Goal: Entertainment & Leisure: Consume media (video, audio)

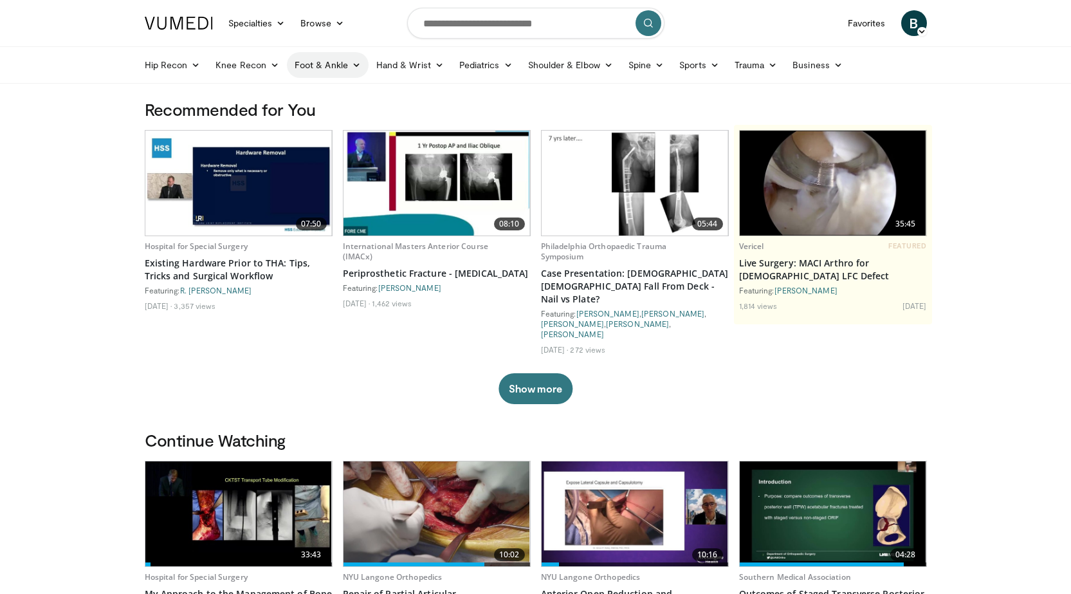
click at [352, 64] on icon at bounding box center [356, 64] width 9 height 9
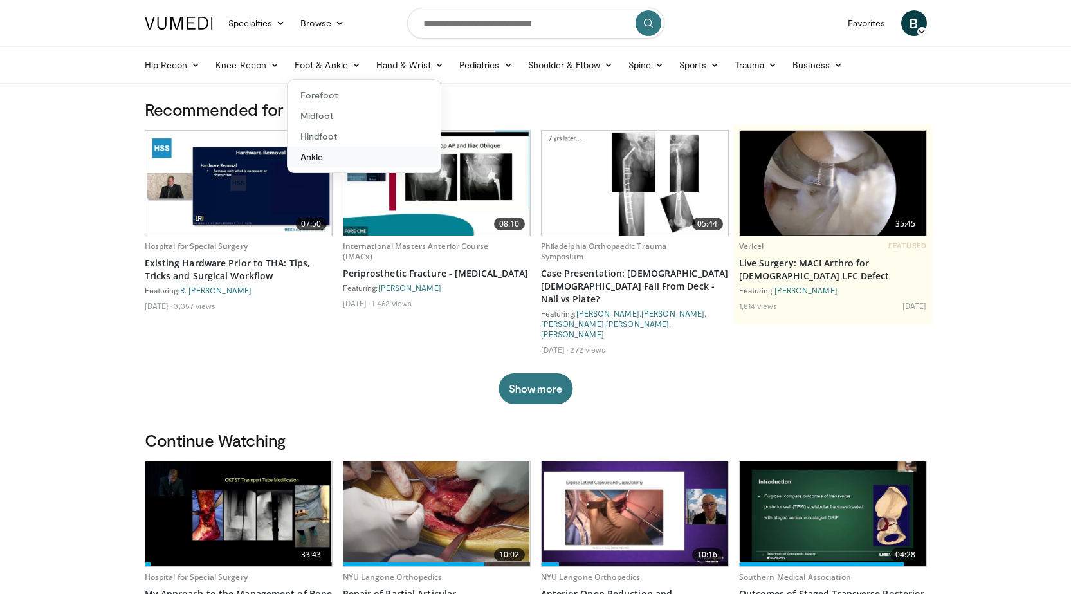
click at [319, 156] on link "Ankle" at bounding box center [364, 157] width 153 height 21
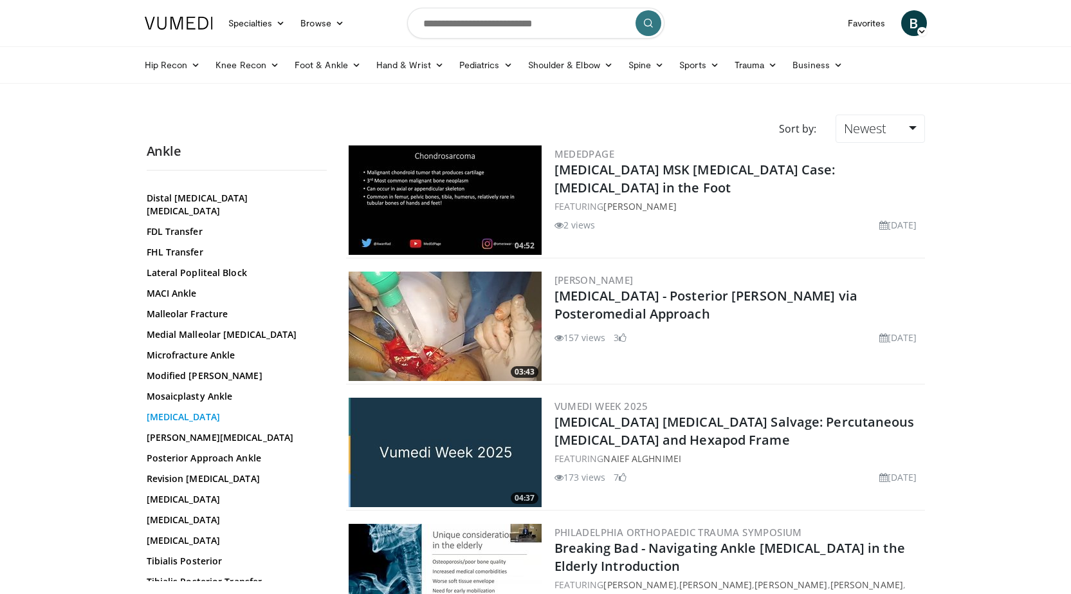
scroll to position [421, 0]
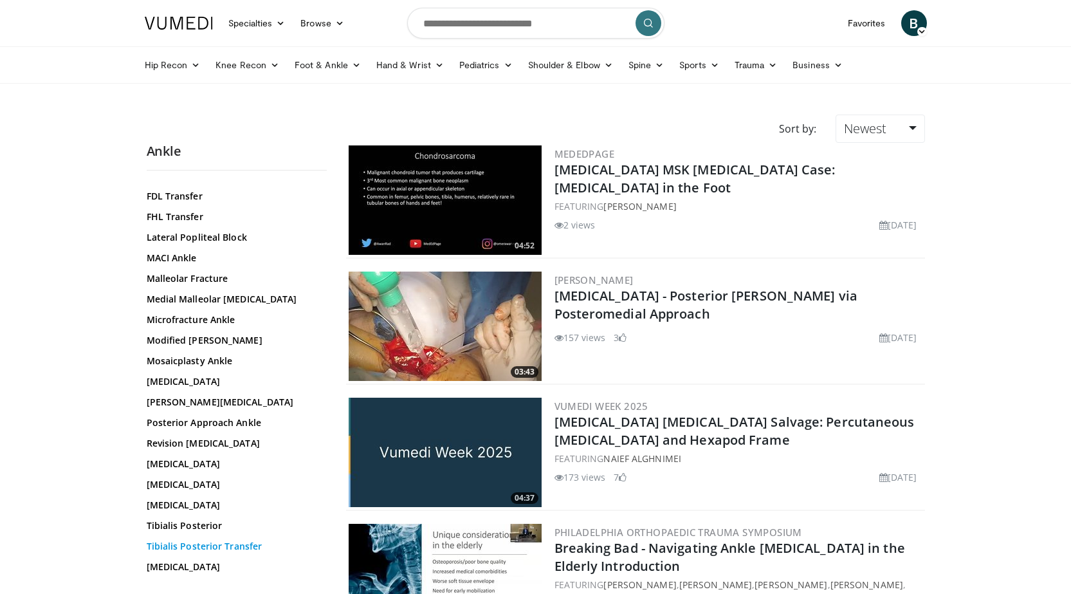
click at [199, 540] on link "Tibialis Posterior Transfer" at bounding box center [234, 546] width 174 height 13
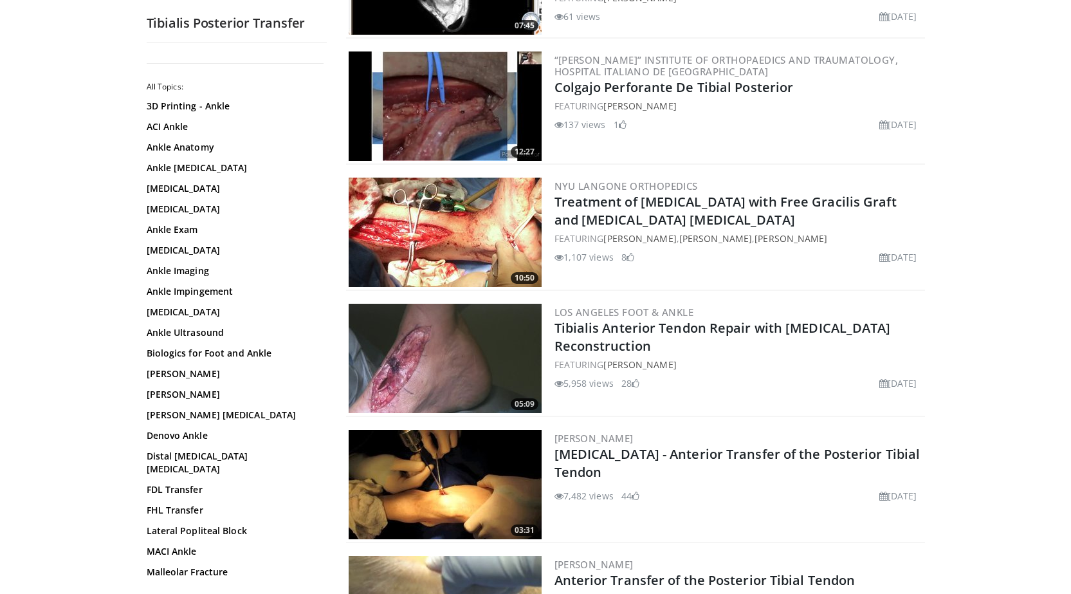
scroll to position [450, 0]
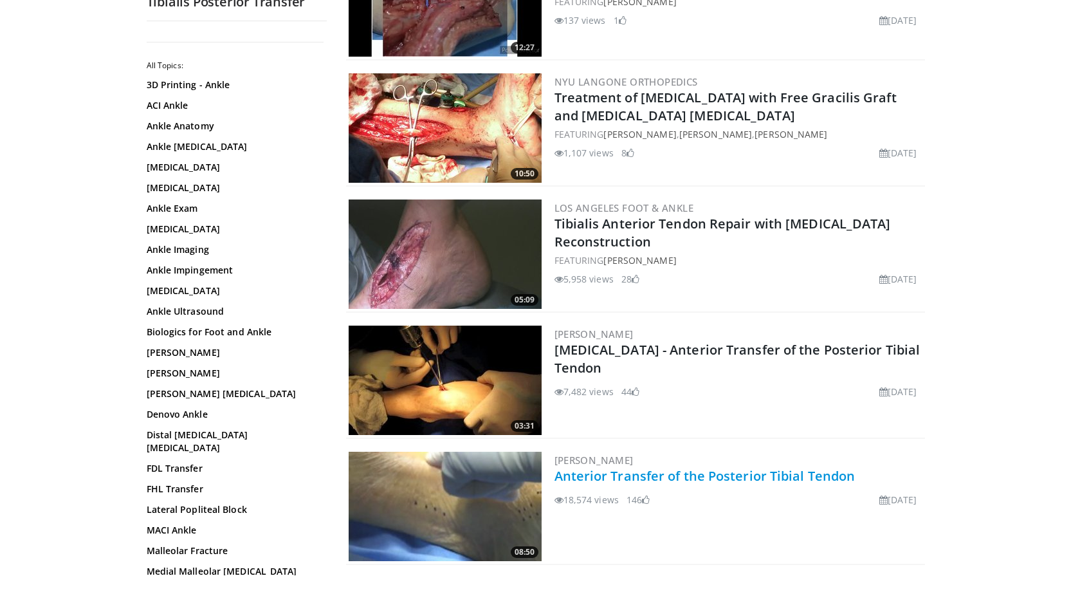
click at [599, 477] on link "Anterior Transfer of the Posterior Tibial Tendon" at bounding box center [705, 475] width 301 height 17
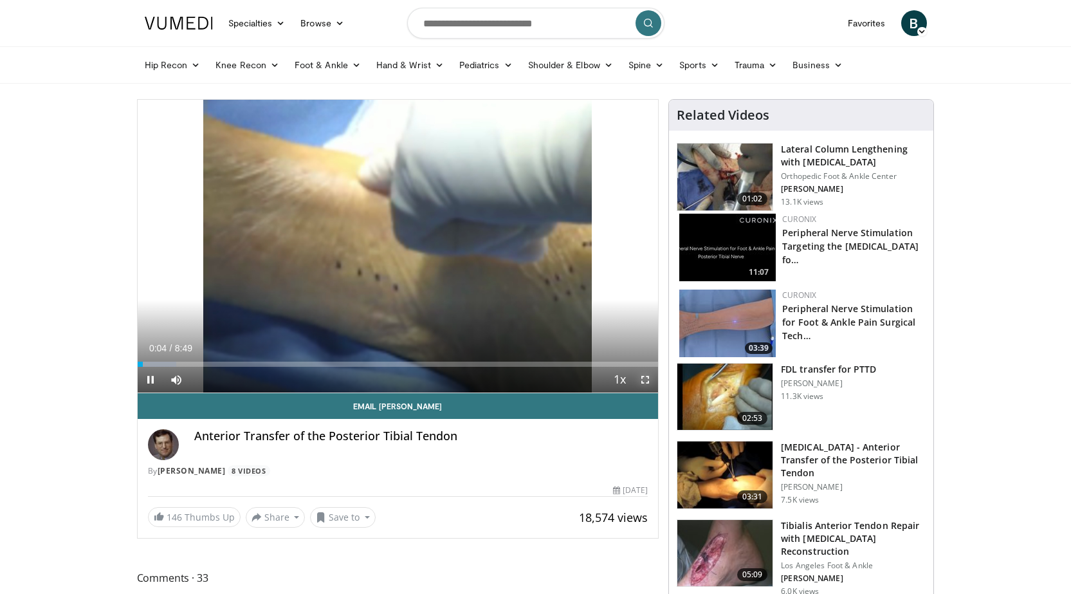
click at [645, 376] on span "Video Player" at bounding box center [646, 380] width 26 height 26
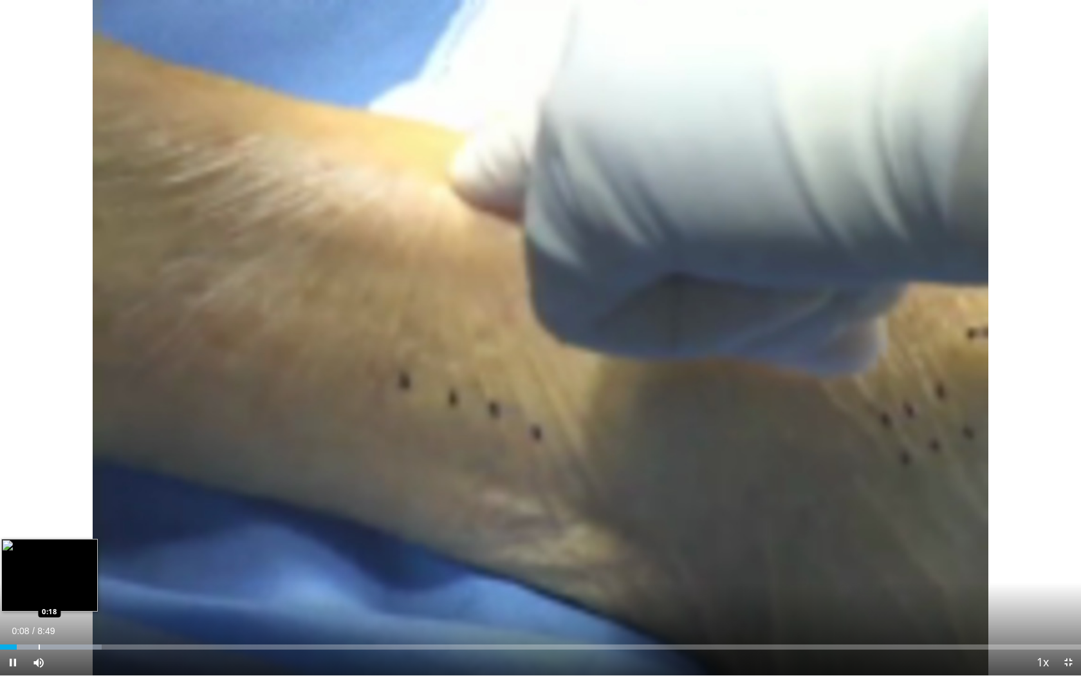
click at [39, 593] on div "Progress Bar" at bounding box center [39, 646] width 1 height 5
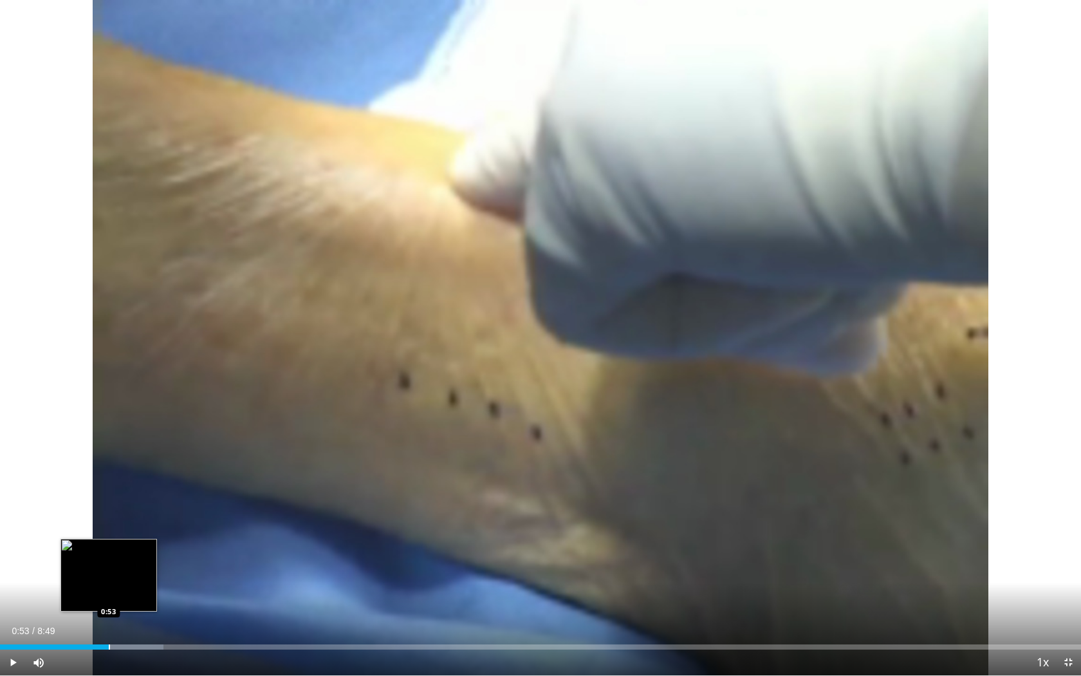
click at [109, 593] on div "Progress Bar" at bounding box center [109, 646] width 1 height 5
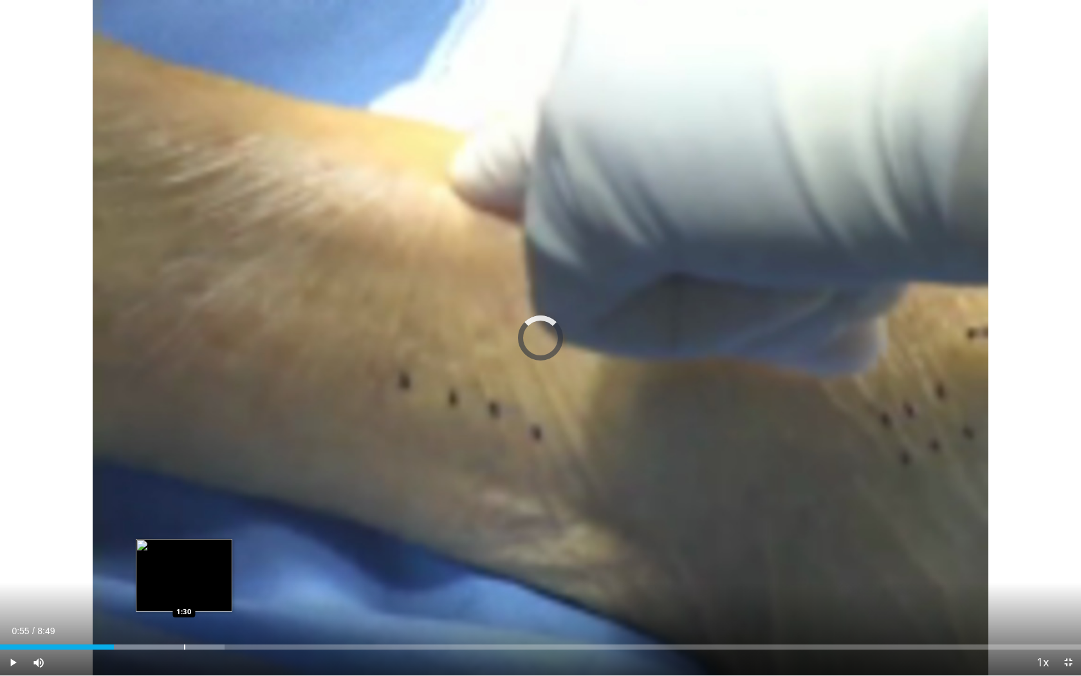
click at [184, 593] on div "Progress Bar" at bounding box center [184, 646] width 1 height 5
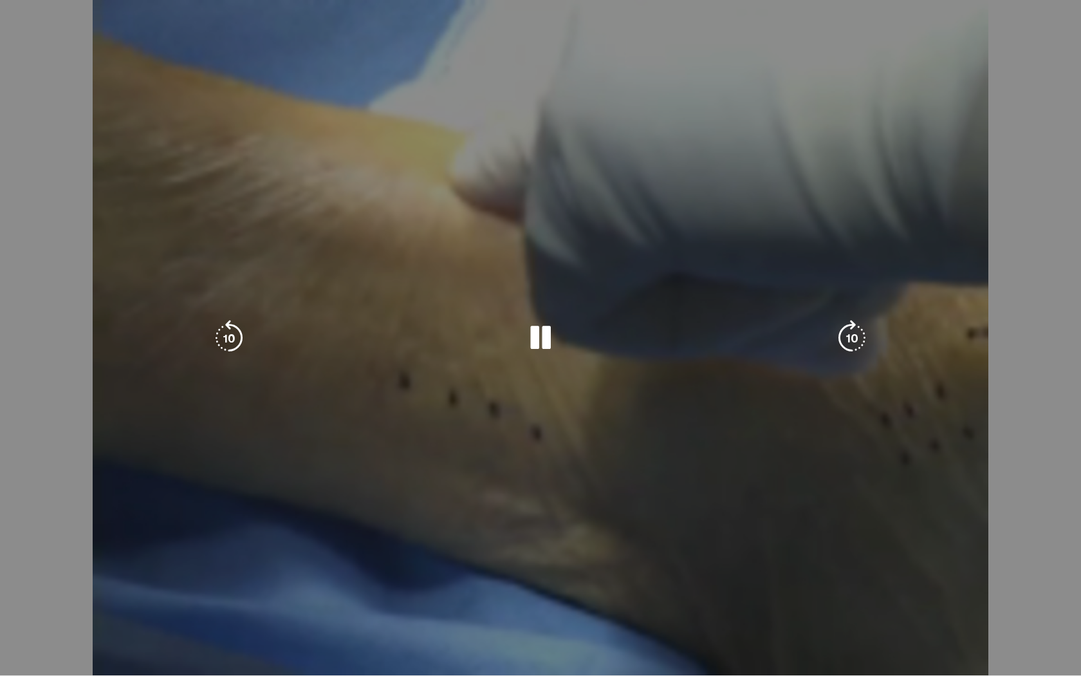
click at [228, 593] on div "Progress Bar" at bounding box center [228, 672] width 195 height 5
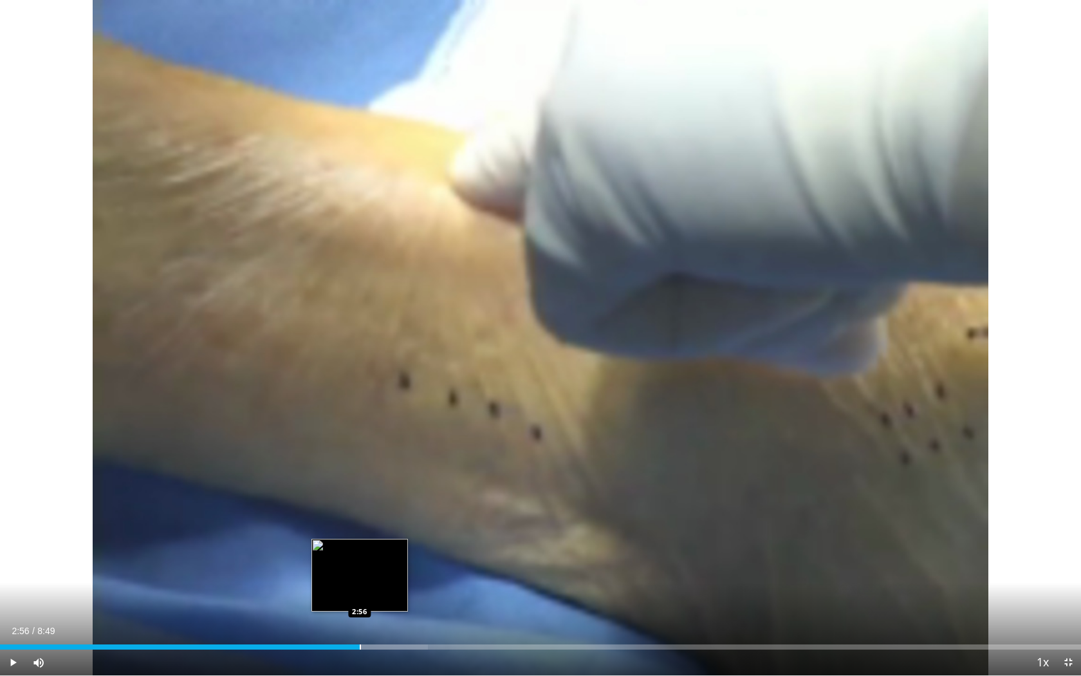
click at [360, 593] on div "Loaded : 39.59% 2:55 2:56" at bounding box center [540, 643] width 1081 height 12
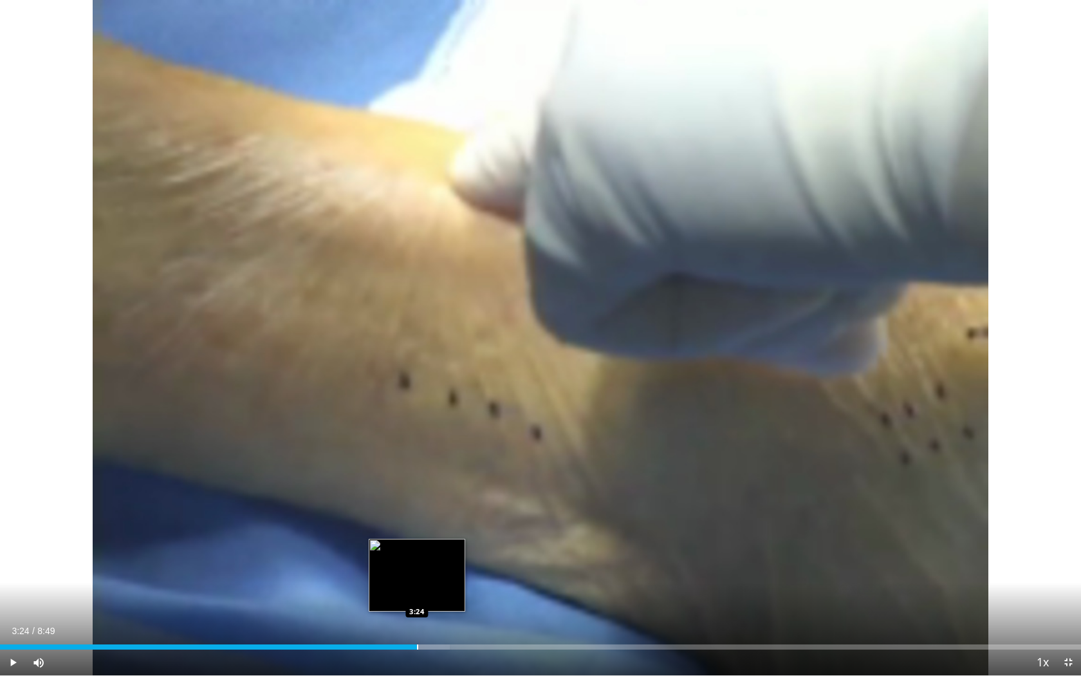
click at [417, 593] on div "Progress Bar" at bounding box center [417, 646] width 1 height 5
click at [403, 593] on div "Loaded : 45.38% 3:27 3:17" at bounding box center [540, 643] width 1081 height 12
click at [429, 593] on div "Loaded : 50.91% 3:22 3:29" at bounding box center [540, 643] width 1081 height 12
click at [403, 593] on div "Progress Bar" at bounding box center [403, 646] width 1 height 5
click at [380, 593] on div "3:05" at bounding box center [190, 646] width 380 height 5
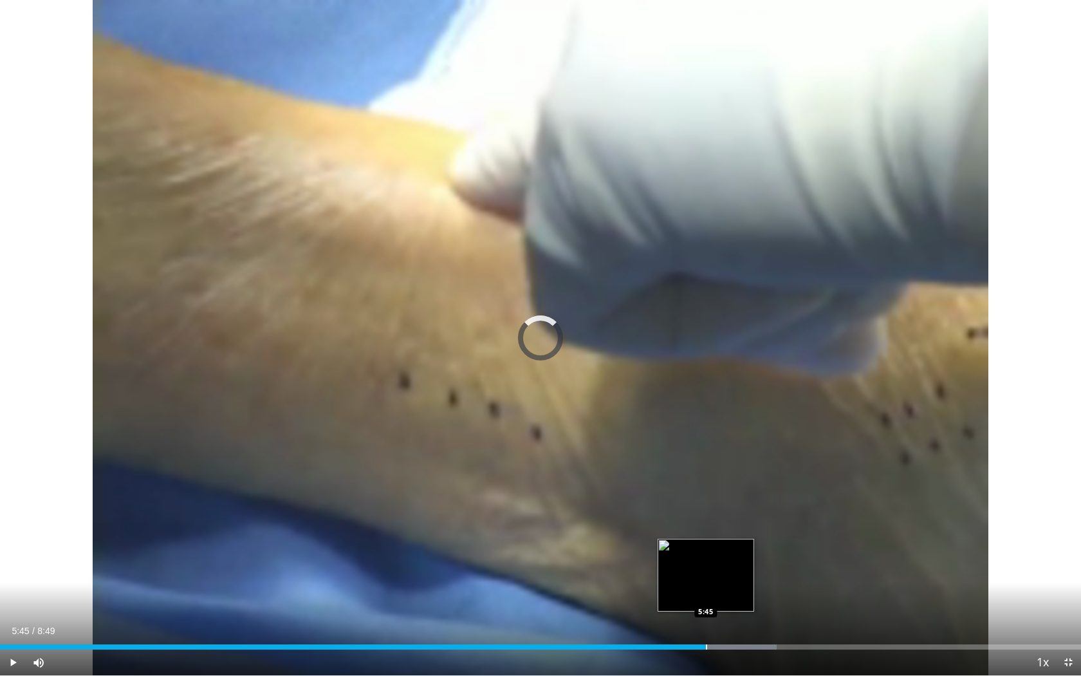
click at [706, 593] on div "Progress Bar" at bounding box center [706, 646] width 1 height 5
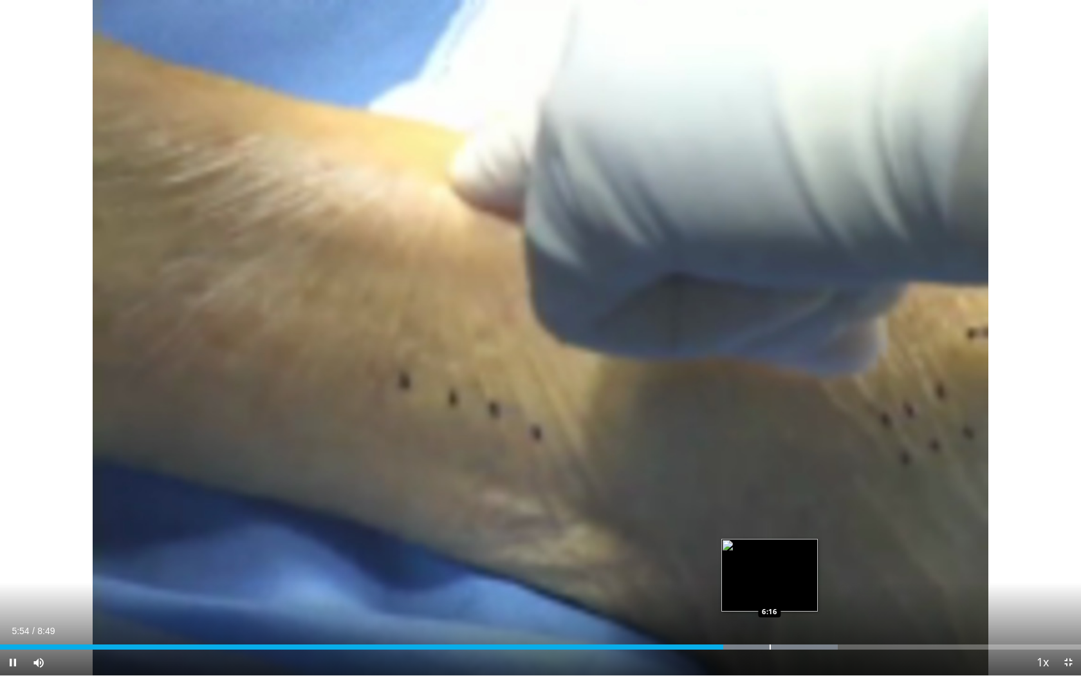
click at [770, 593] on div "Progress Bar" at bounding box center [770, 646] width 1 height 5
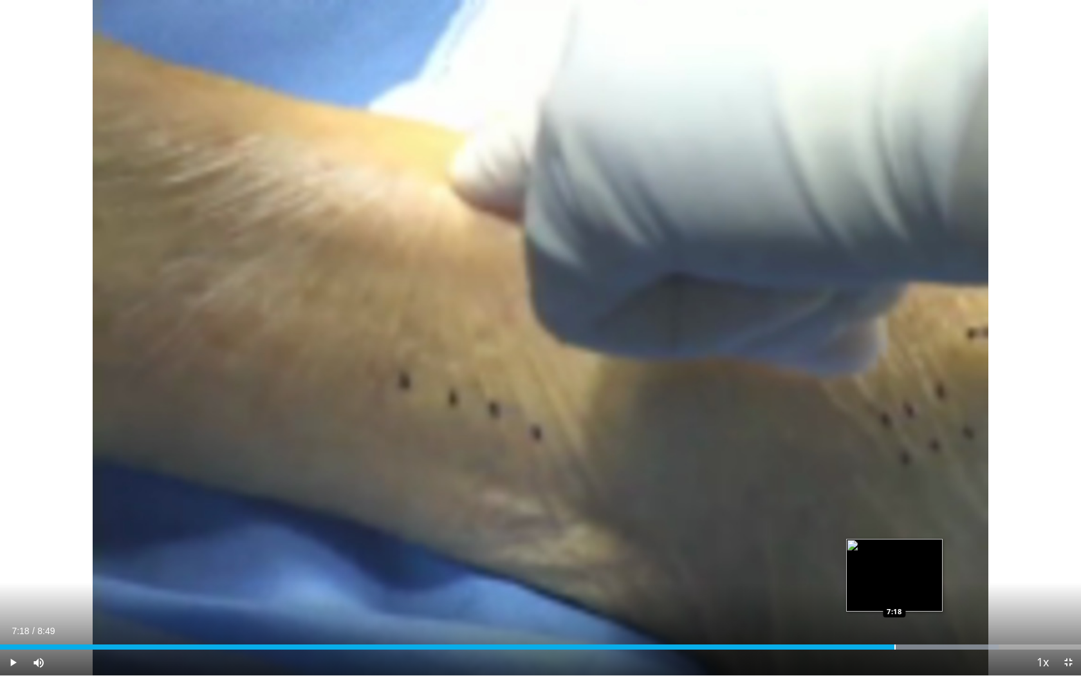
click at [894, 593] on div "Loaded : 92.40% 7:02 7:18" at bounding box center [540, 643] width 1081 height 12
click at [937, 593] on div "Loaded : 94.28% 7:38 7:38" at bounding box center [540, 643] width 1081 height 12
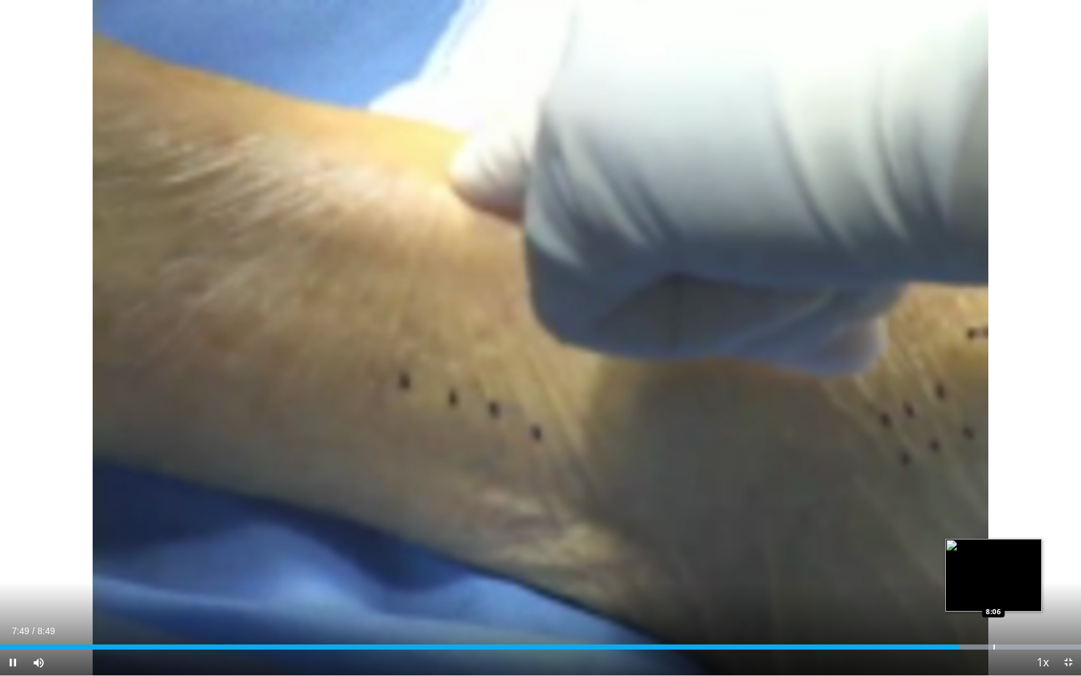
click at [994, 593] on div "Loaded : 99.94% 7:49 8:06" at bounding box center [540, 643] width 1081 height 12
click at [1030, 593] on div "Loaded : 100.00% 8:08 8:23" at bounding box center [540, 643] width 1081 height 12
click at [1071, 593] on span "Video Player" at bounding box center [1068, 662] width 26 height 26
